Goal: Transaction & Acquisition: Purchase product/service

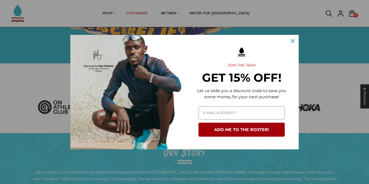
scroll to position [117, 0]
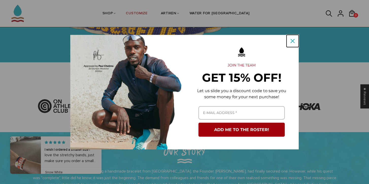
click at [294, 39] on icon "close icon" at bounding box center [293, 41] width 4 height 4
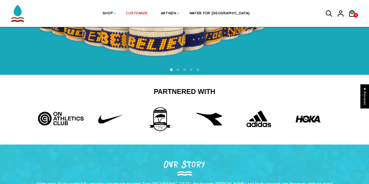
scroll to position [16, 0]
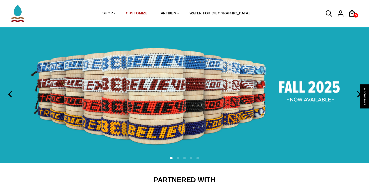
click at [336, 99] on img at bounding box center [184, 93] width 369 height 137
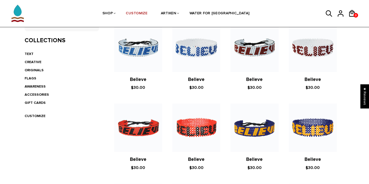
scroll to position [124, 0]
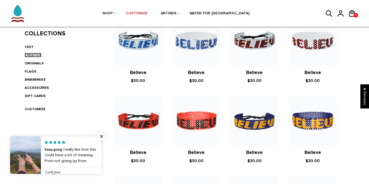
click at [35, 55] on link "CREATIVE" at bounding box center [33, 55] width 17 height 4
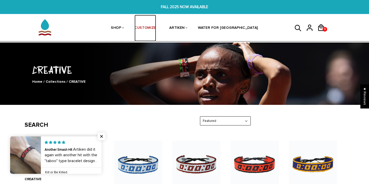
click at [156, 27] on link "CUSTOMIZE" at bounding box center [146, 28] width 22 height 27
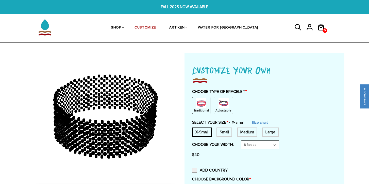
click at [200, 105] on img at bounding box center [201, 103] width 10 height 10
click at [249, 133] on div "Medium" at bounding box center [247, 131] width 20 height 9
click at [264, 122] on link "Size chart" at bounding box center [261, 122] width 16 height 4
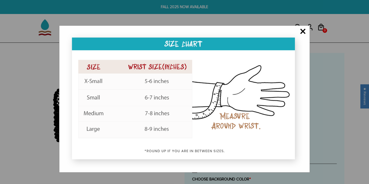
click at [303, 29] on span "×" at bounding box center [303, 31] width 6 height 5
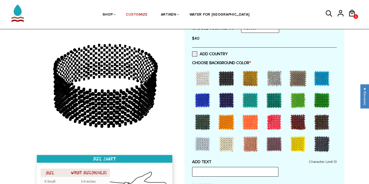
scroll to position [114, 0]
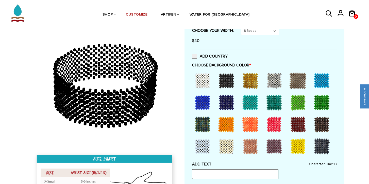
click at [197, 72] on div at bounding box center [203, 80] width 20 height 20
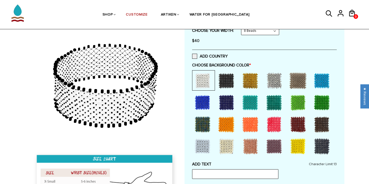
click at [276, 124] on div at bounding box center [274, 124] width 20 height 20
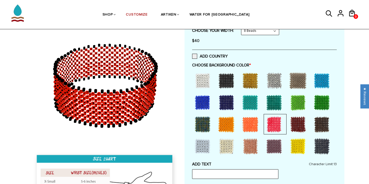
click at [201, 76] on div at bounding box center [203, 80] width 20 height 20
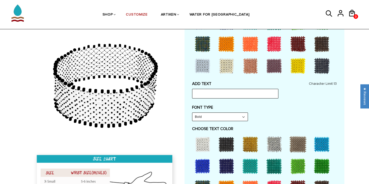
scroll to position [194, 0]
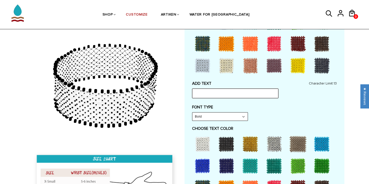
click at [211, 94] on input "text" at bounding box center [235, 93] width 86 height 10
type input "[PERSON_NAME] / [PERSON_NAME]"
click at [242, 115] on select "Bold" at bounding box center [220, 116] width 55 height 8
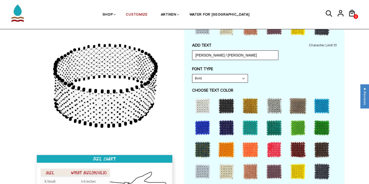
scroll to position [235, 0]
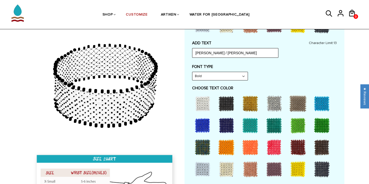
click at [227, 102] on div at bounding box center [226, 103] width 20 height 20
click at [325, 146] on div at bounding box center [322, 147] width 20 height 20
click at [325, 167] on div at bounding box center [322, 169] width 20 height 20
click at [326, 148] on div at bounding box center [322, 147] width 20 height 20
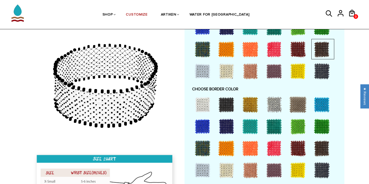
scroll to position [332, 0]
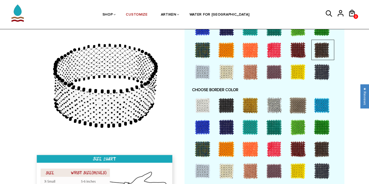
click at [275, 150] on div at bounding box center [274, 149] width 20 height 20
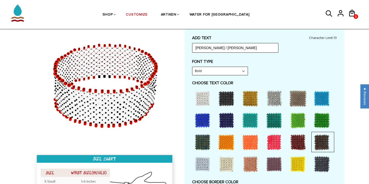
scroll to position [240, 0]
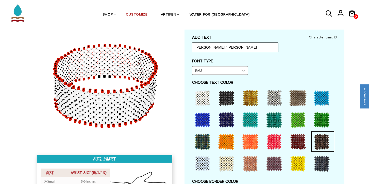
click at [227, 100] on div at bounding box center [226, 98] width 20 height 20
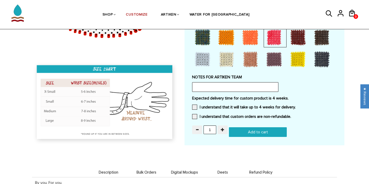
scroll to position [444, 0]
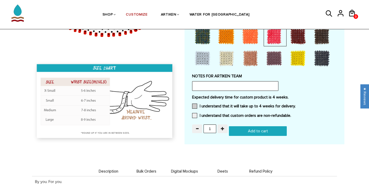
click at [196, 106] on span at bounding box center [194, 105] width 5 height 5
click at [296, 104] on input "I understand that it will take up to 4 weeks for delivery." at bounding box center [296, 104] width 0 height 0
click at [195, 113] on span at bounding box center [194, 115] width 5 height 5
click at [291, 114] on input "I understand that custom orders are non-refundable." at bounding box center [291, 114] width 0 height 0
click at [253, 134] on input "Add to cart" at bounding box center [258, 131] width 58 height 10
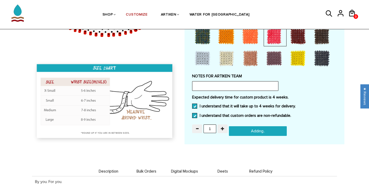
type input "Add to cart"
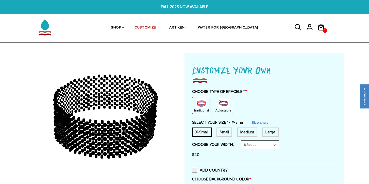
click at [276, 146] on select "8 Beads 6 Beads 10 Beads" at bounding box center [261, 144] width 38 height 8
click at [276, 145] on select "8 Beads 6 Beads 10 Beads" at bounding box center [261, 144] width 38 height 8
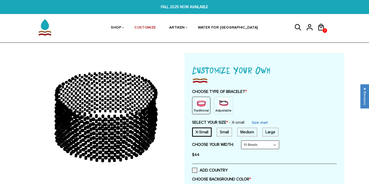
click at [275, 144] on select "8 Beads 6 Beads 10 Beads" at bounding box center [261, 144] width 38 height 8
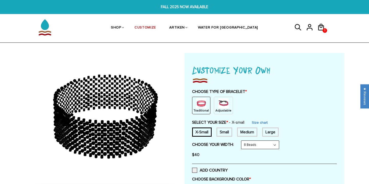
click at [274, 144] on select "8 Beads 6 Beads 10 Beads" at bounding box center [261, 144] width 38 height 8
select select "6-beads"
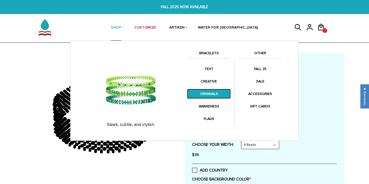
click at [214, 92] on link "ORIGINALS" at bounding box center [209, 94] width 44 height 10
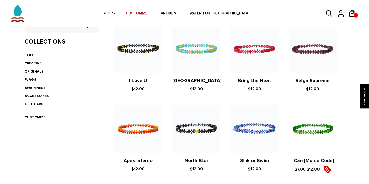
scroll to position [116, 0]
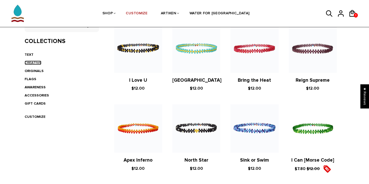
click at [37, 61] on link "CREATIVE" at bounding box center [33, 62] width 17 height 4
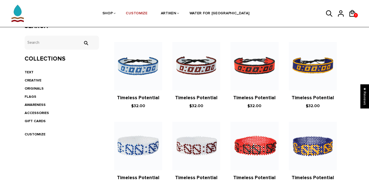
scroll to position [105, 0]
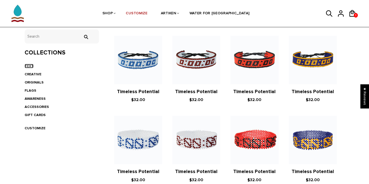
click at [32, 66] on link "TEXT" at bounding box center [29, 66] width 9 height 4
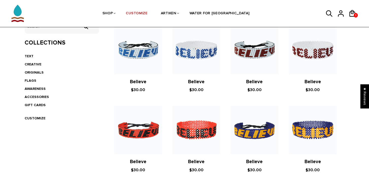
scroll to position [125, 0]
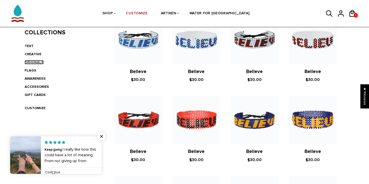
click at [33, 60] on link "ORIGINALS" at bounding box center [34, 62] width 19 height 4
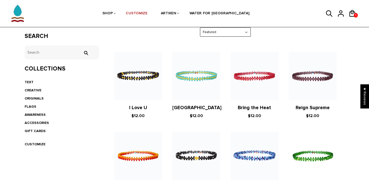
scroll to position [88, 0]
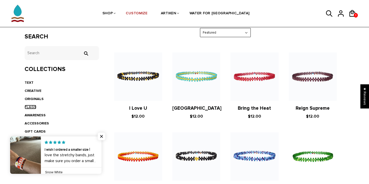
click at [33, 105] on link "FLAGS" at bounding box center [31, 107] width 12 height 4
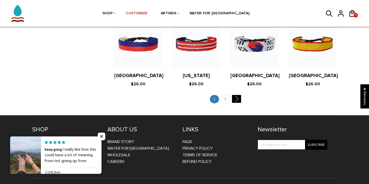
scroll to position [1012, 0]
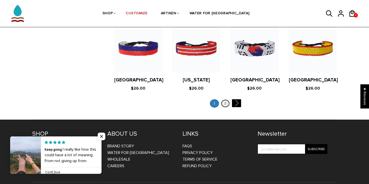
click at [225, 99] on link "2" at bounding box center [225, 103] width 9 height 8
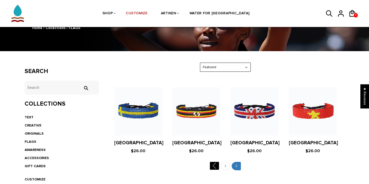
scroll to position [51, 0]
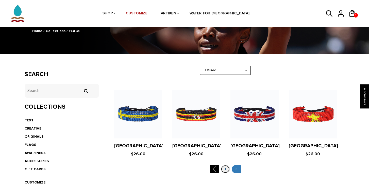
click at [226, 168] on link "1" at bounding box center [225, 169] width 9 height 8
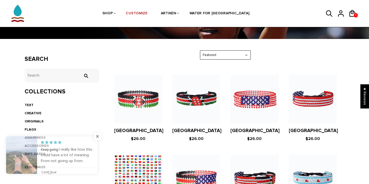
scroll to position [68, 0]
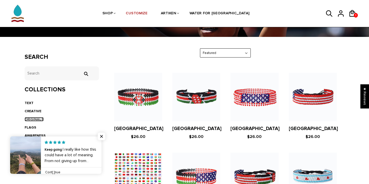
click at [36, 119] on link "ORIGINALS" at bounding box center [34, 119] width 19 height 4
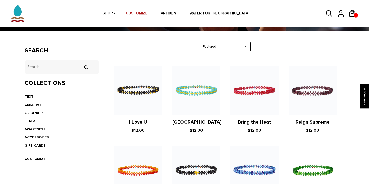
scroll to position [74, 0]
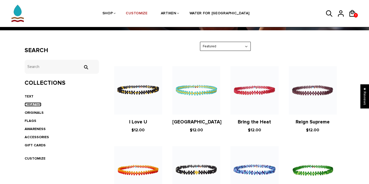
click at [37, 105] on link "CREATIVE" at bounding box center [33, 104] width 17 height 4
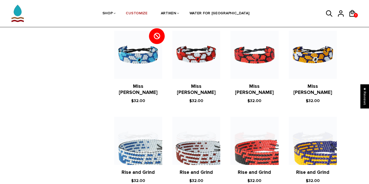
scroll to position [350, 0]
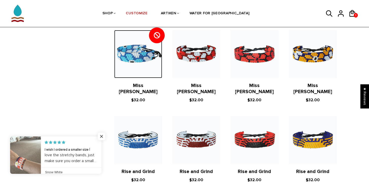
click at [150, 59] on img at bounding box center [138, 54] width 48 height 48
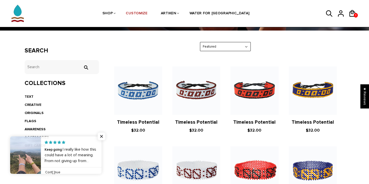
scroll to position [74, 0]
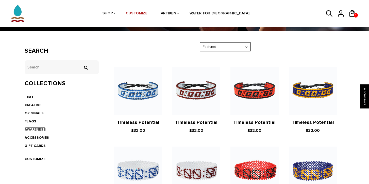
click at [36, 128] on link "AWARENESS" at bounding box center [35, 129] width 21 height 4
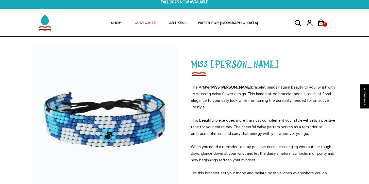
scroll to position [4, 0]
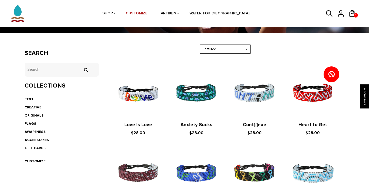
scroll to position [71, 0]
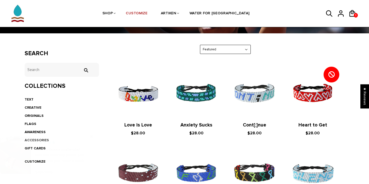
click at [92, 139] on link at bounding box center [92, 154] width 0 height 37
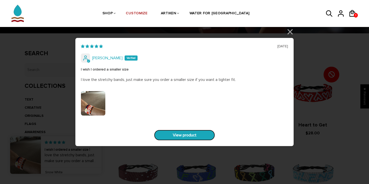
click at [192, 140] on link "View product" at bounding box center [184, 135] width 61 height 11
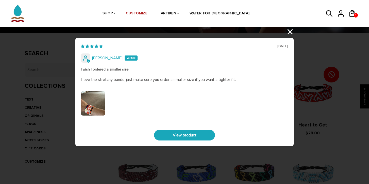
click at [290, 32] on div "07/09/2025 Phillip Grothus I wish I ordered a smaller size I love the stretchy …" at bounding box center [184, 92] width 369 height 184
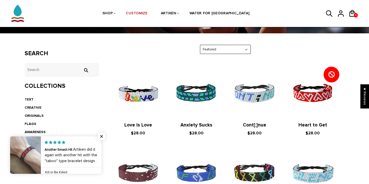
click at [72, 109] on li "CREATIVE" at bounding box center [62, 107] width 74 height 8
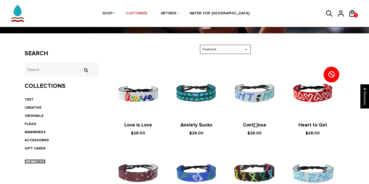
click at [40, 161] on link "CUSTOMIZE" at bounding box center [35, 161] width 21 height 4
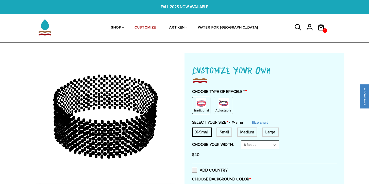
click at [201, 101] on img at bounding box center [201, 103] width 10 height 10
click at [222, 104] on img at bounding box center [224, 103] width 10 height 10
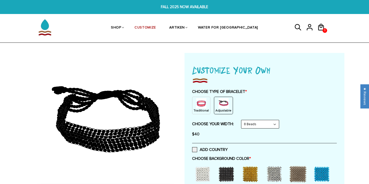
click at [198, 107] on img at bounding box center [201, 103] width 10 height 10
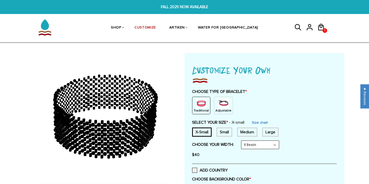
click at [251, 131] on div "Medium" at bounding box center [247, 131] width 20 height 9
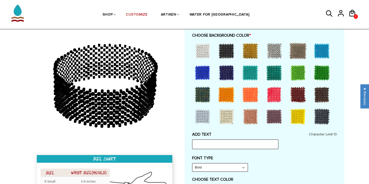
scroll to position [140, 0]
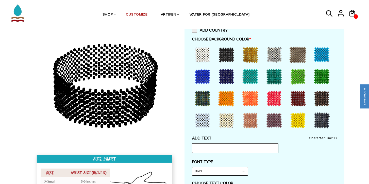
click at [278, 101] on div at bounding box center [274, 98] width 20 height 20
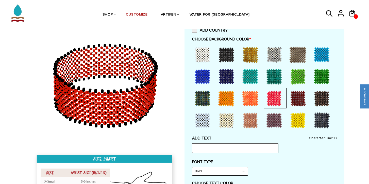
click at [197, 120] on div at bounding box center [203, 120] width 20 height 20
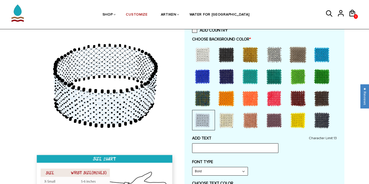
click at [207, 55] on div at bounding box center [203, 54] width 20 height 20
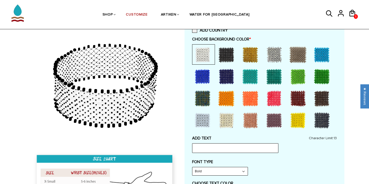
click at [204, 120] on div at bounding box center [203, 120] width 20 height 20
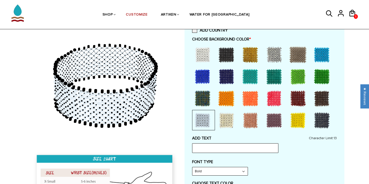
click at [204, 50] on div at bounding box center [203, 54] width 20 height 20
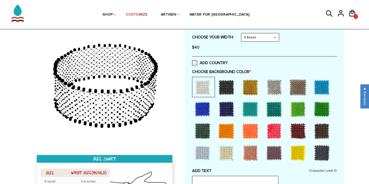
scroll to position [107, 0]
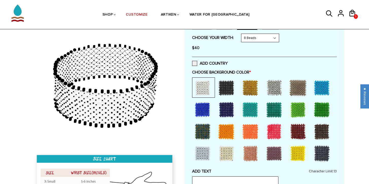
click at [207, 77] on div "CHOOSE BACKGROUND COLOR *" at bounding box center [264, 117] width 145 height 95
click at [324, 151] on div at bounding box center [322, 153] width 20 height 20
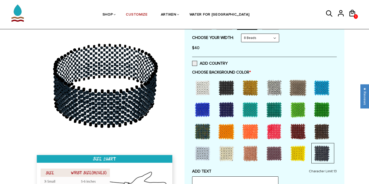
click at [324, 122] on div at bounding box center [322, 131] width 20 height 20
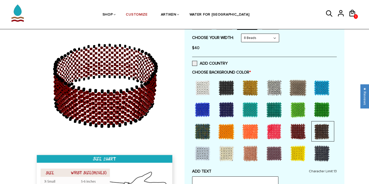
click at [200, 89] on div at bounding box center [203, 87] width 20 height 20
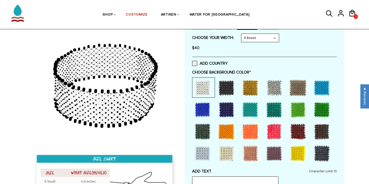
click at [203, 110] on div at bounding box center [203, 109] width 20 height 20
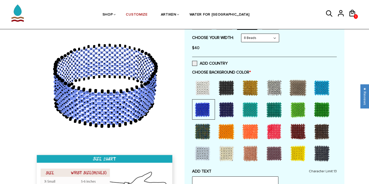
click at [203, 86] on div at bounding box center [203, 87] width 20 height 20
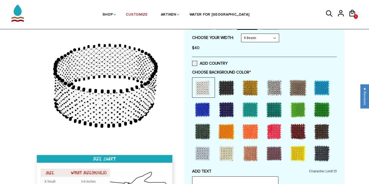
click at [297, 89] on div at bounding box center [298, 87] width 20 height 20
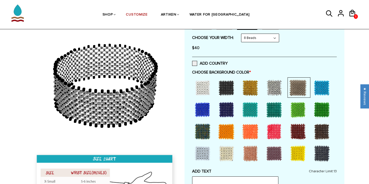
click at [274, 86] on div at bounding box center [274, 87] width 20 height 20
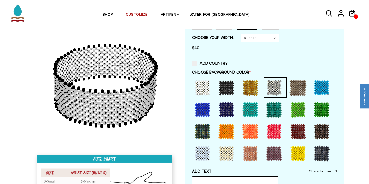
click at [294, 84] on div at bounding box center [298, 87] width 20 height 20
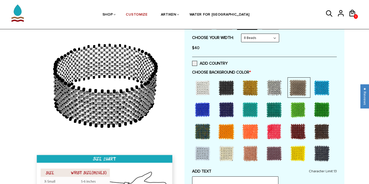
click at [317, 84] on div at bounding box center [322, 87] width 20 height 20
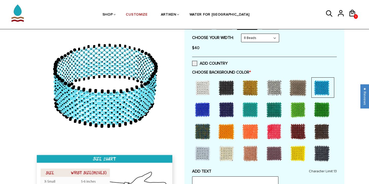
click at [200, 89] on div at bounding box center [203, 87] width 20 height 20
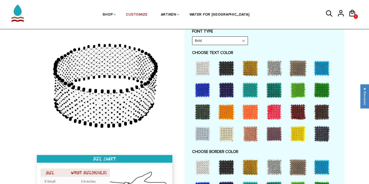
scroll to position [271, 0]
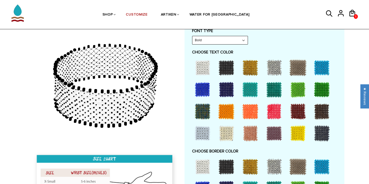
click at [231, 67] on div at bounding box center [226, 67] width 20 height 20
click at [228, 129] on div at bounding box center [226, 133] width 20 height 20
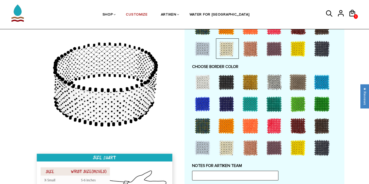
scroll to position [377, 0]
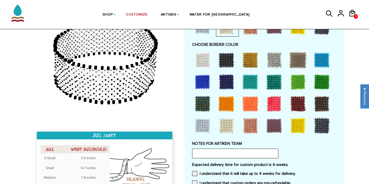
click at [228, 129] on div at bounding box center [226, 125] width 20 height 20
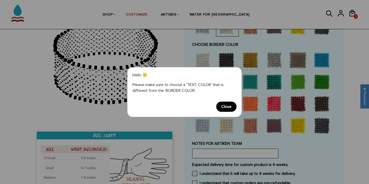
click at [230, 104] on span "Close" at bounding box center [226, 106] width 20 height 10
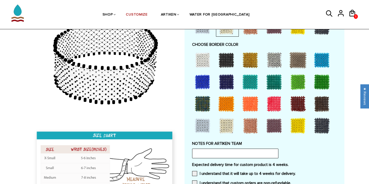
click at [229, 127] on div at bounding box center [226, 125] width 20 height 20
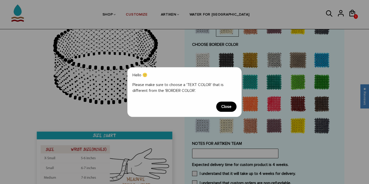
click at [228, 106] on span "Close" at bounding box center [226, 106] width 20 height 10
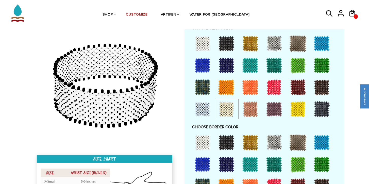
scroll to position [296, 0]
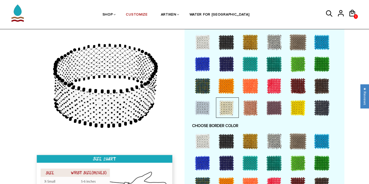
click at [227, 42] on div at bounding box center [226, 42] width 20 height 20
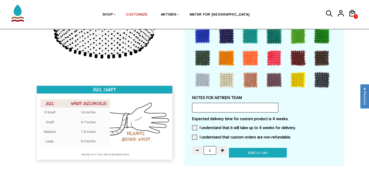
scroll to position [422, 0]
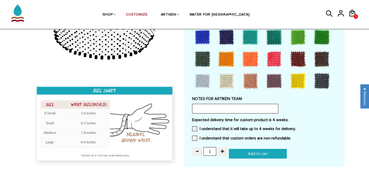
click at [227, 81] on div at bounding box center [226, 81] width 20 height 20
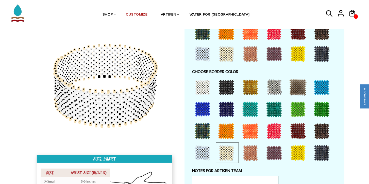
scroll to position [346, 0]
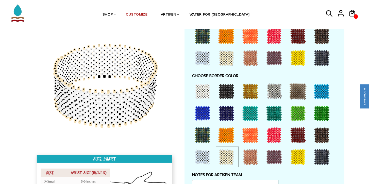
click at [253, 91] on div at bounding box center [250, 91] width 20 height 20
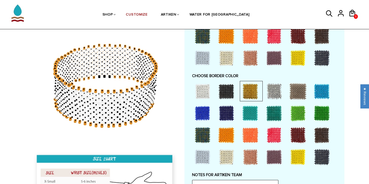
click at [279, 91] on div at bounding box center [274, 91] width 20 height 20
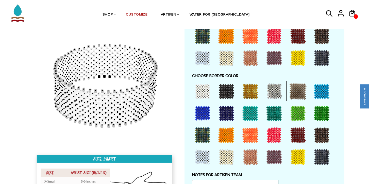
click at [299, 93] on div at bounding box center [298, 91] width 20 height 20
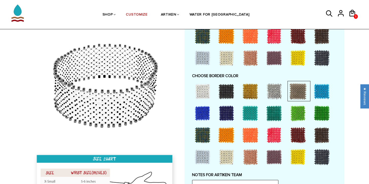
click at [303, 111] on div at bounding box center [298, 113] width 20 height 20
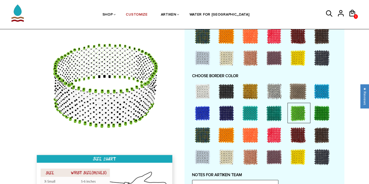
click at [313, 113] on div at bounding box center [322, 113] width 20 height 20
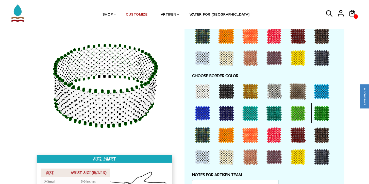
click at [322, 136] on div at bounding box center [322, 135] width 20 height 20
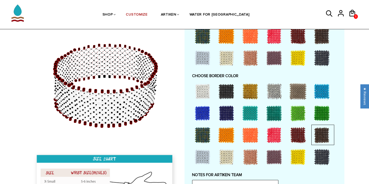
click at [277, 135] on div at bounding box center [274, 135] width 20 height 20
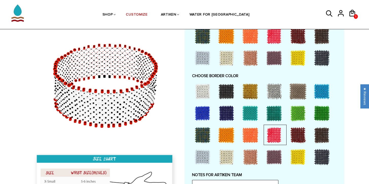
click at [230, 132] on div at bounding box center [226, 135] width 20 height 20
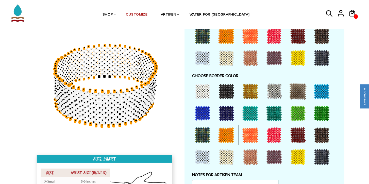
click at [274, 136] on div at bounding box center [274, 135] width 20 height 20
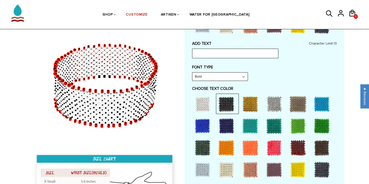
scroll to position [234, 0]
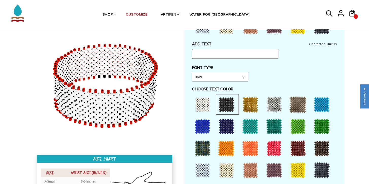
click at [226, 108] on div at bounding box center [226, 104] width 20 height 20
click at [227, 102] on div at bounding box center [226, 104] width 20 height 20
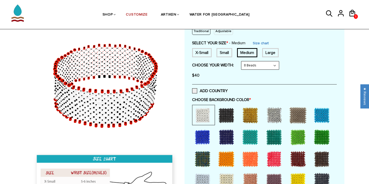
click at [229, 115] on div at bounding box center [226, 115] width 20 height 20
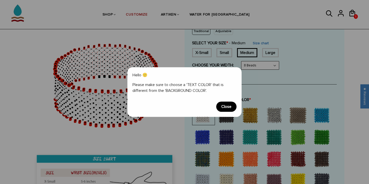
click at [229, 104] on span "Close" at bounding box center [226, 106] width 20 height 10
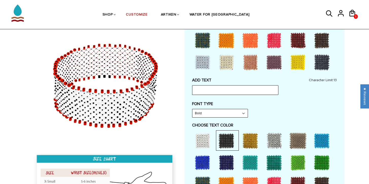
scroll to position [198, 0]
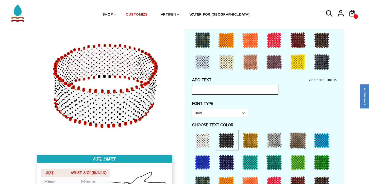
click at [206, 144] on div at bounding box center [203, 140] width 20 height 20
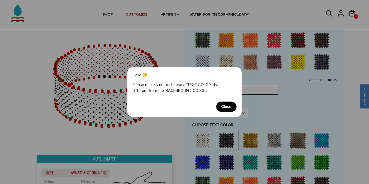
click at [226, 105] on span "Close" at bounding box center [226, 106] width 20 height 10
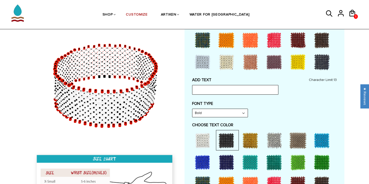
click at [248, 138] on div at bounding box center [250, 140] width 20 height 20
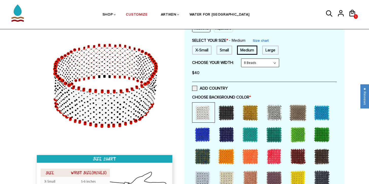
scroll to position [80, 0]
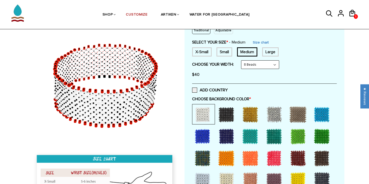
click at [227, 115] on div at bounding box center [226, 114] width 20 height 20
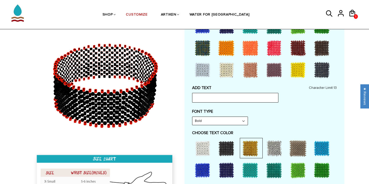
scroll to position [191, 0]
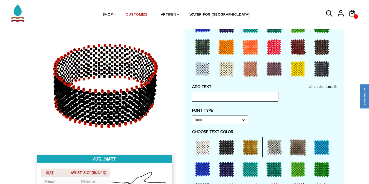
click at [205, 147] on div at bounding box center [203, 147] width 20 height 20
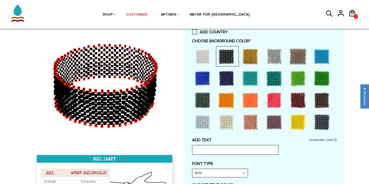
scroll to position [209, 0]
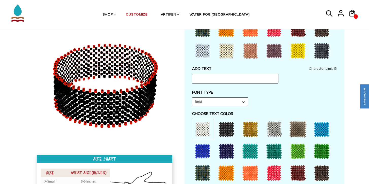
click at [273, 130] on div at bounding box center [274, 129] width 20 height 20
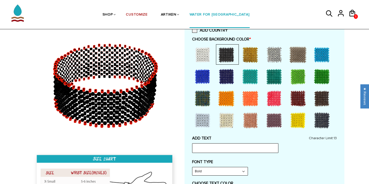
scroll to position [139, 0]
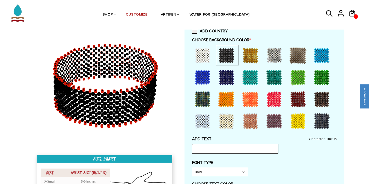
click at [204, 56] on div at bounding box center [203, 55] width 20 height 20
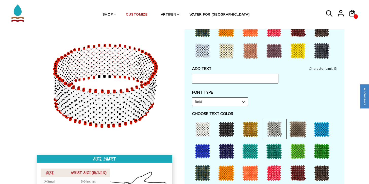
scroll to position [210, 0]
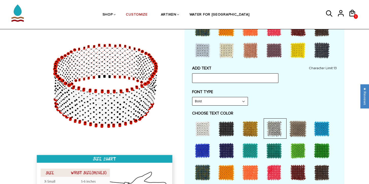
click at [230, 130] on div at bounding box center [226, 128] width 20 height 20
